Goal: Information Seeking & Learning: Learn about a topic

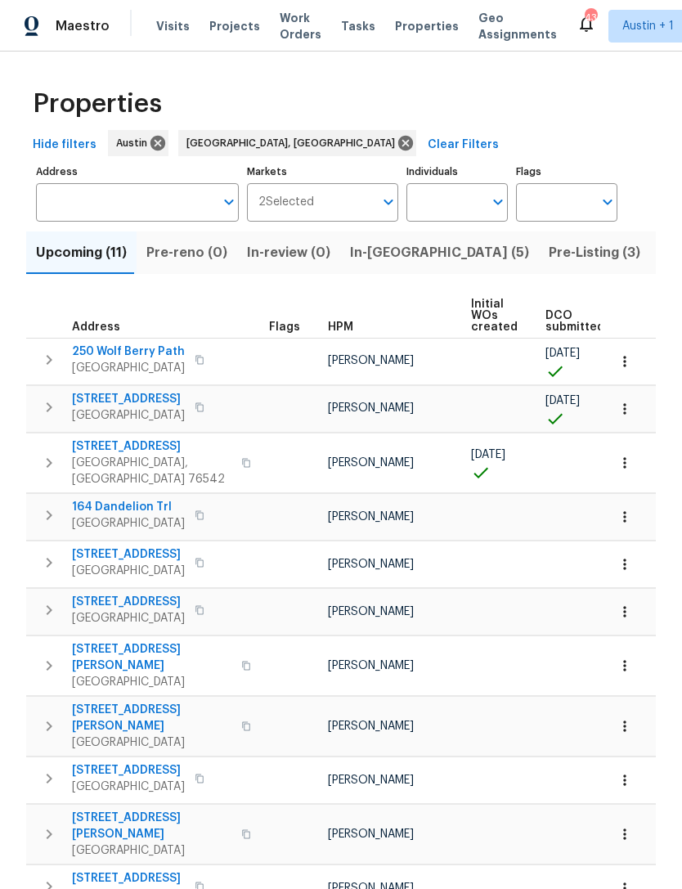
click at [374, 250] on span "In-reno (5)" at bounding box center [439, 252] width 179 height 23
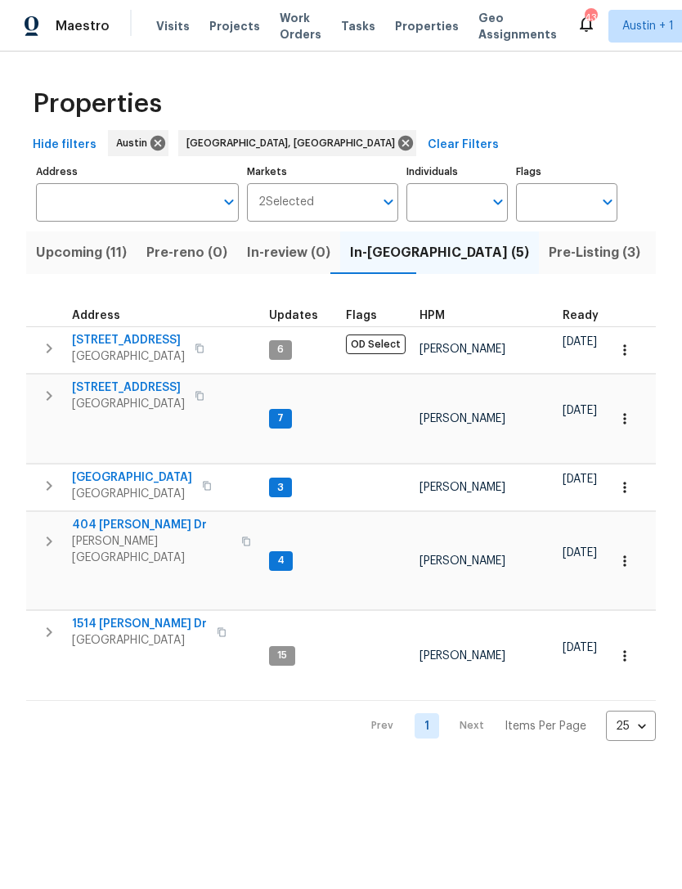
click at [101, 348] on span "6900 Vallecito Dr" at bounding box center [128, 340] width 113 height 16
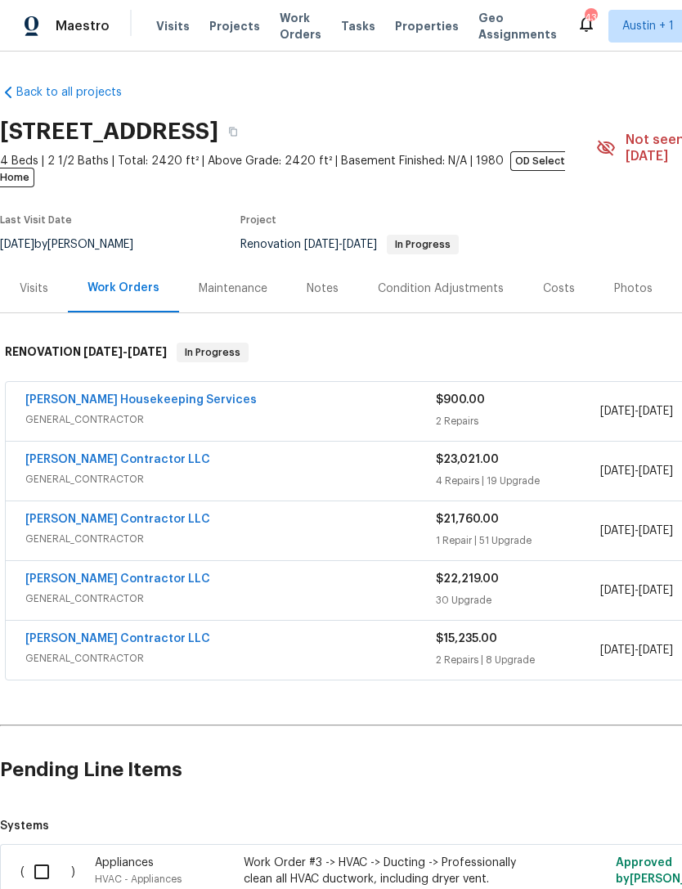
click at [620, 280] on div "Photos" at bounding box center [633, 288] width 38 height 16
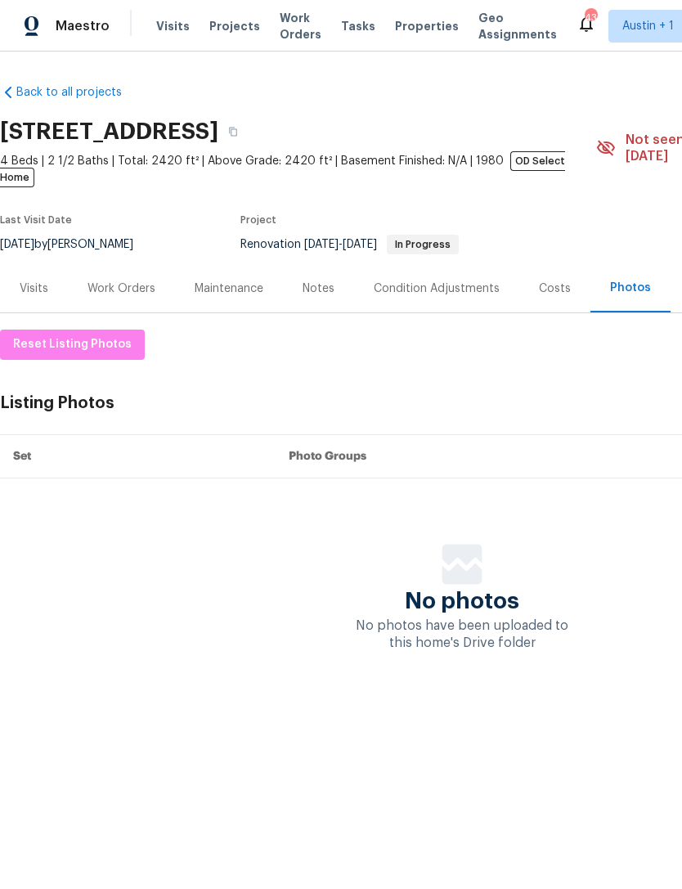
click at [32, 280] on div "Visits" at bounding box center [34, 288] width 29 height 16
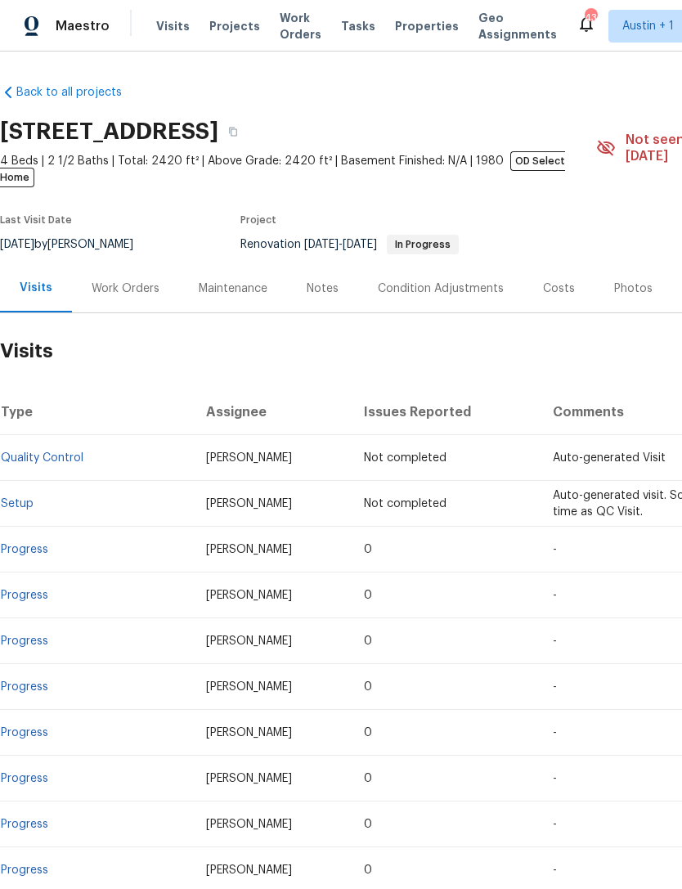
click at [631, 264] on div "Photos" at bounding box center [633, 288] width 78 height 48
